Goal: Navigation & Orientation: Find specific page/section

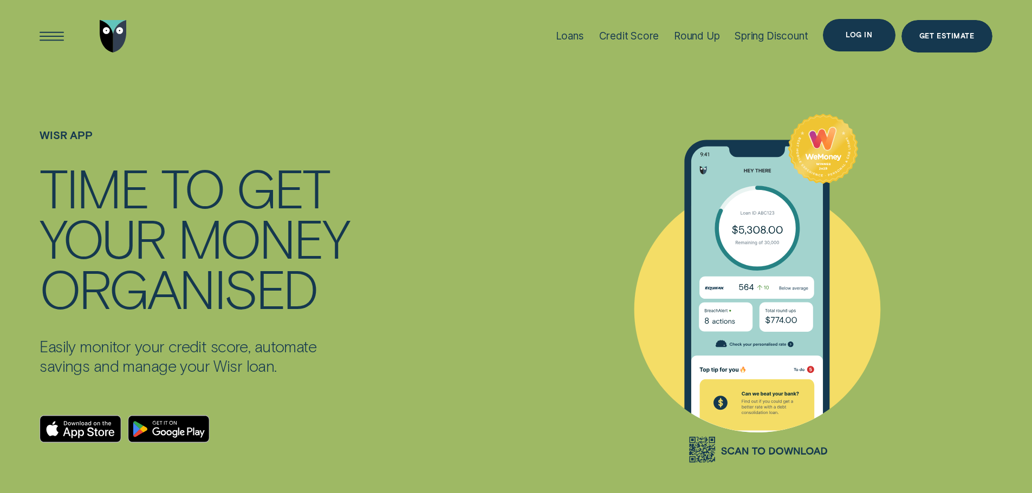
click at [839, 36] on div "Log in" at bounding box center [859, 35] width 72 height 32
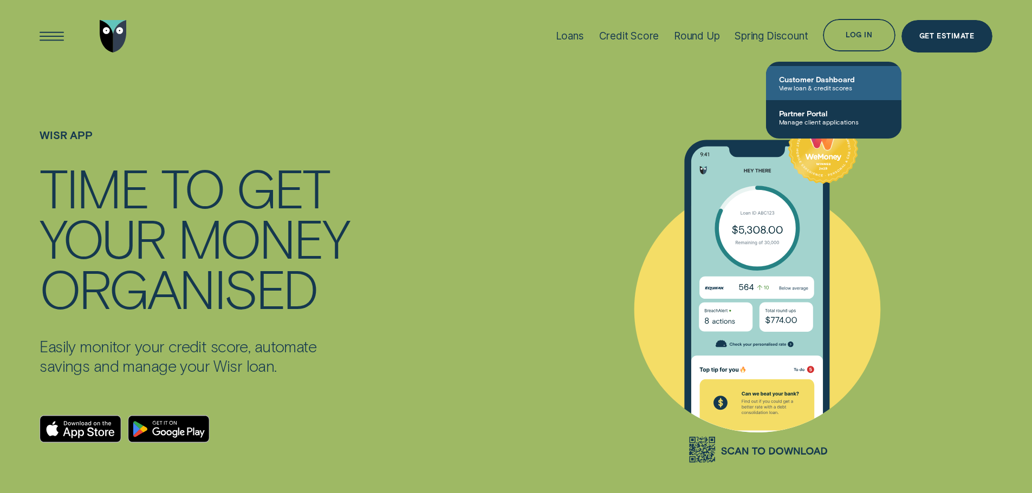
click at [820, 73] on link "Customer Dashboard View loan & credit scores" at bounding box center [833, 83] width 135 height 34
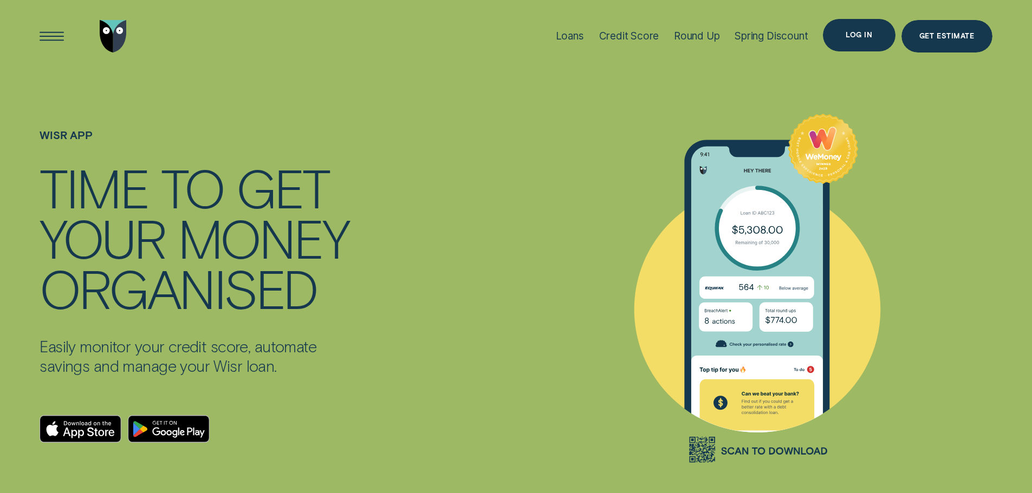
click at [838, 35] on div "Log in" at bounding box center [859, 35] width 72 height 32
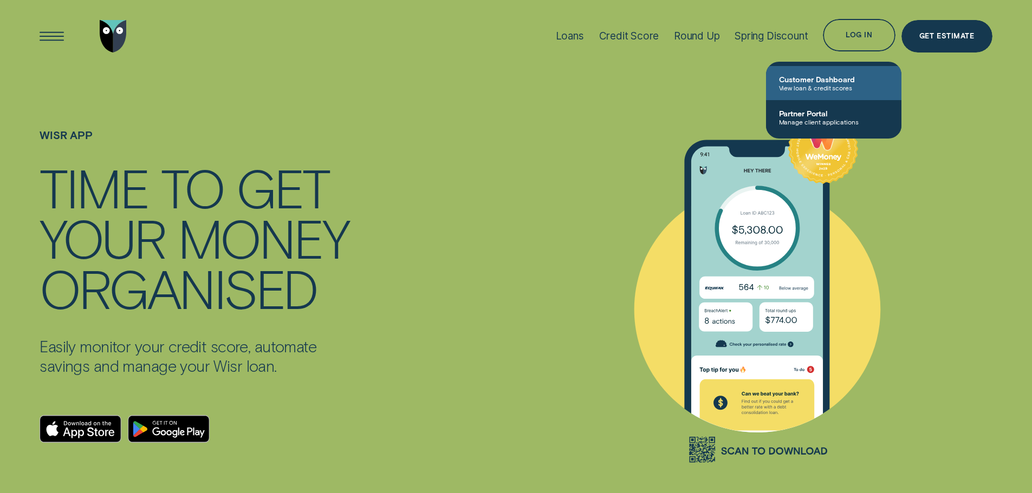
click at [845, 80] on span "Customer Dashboard" at bounding box center [833, 79] width 109 height 9
